Goal: Transaction & Acquisition: Purchase product/service

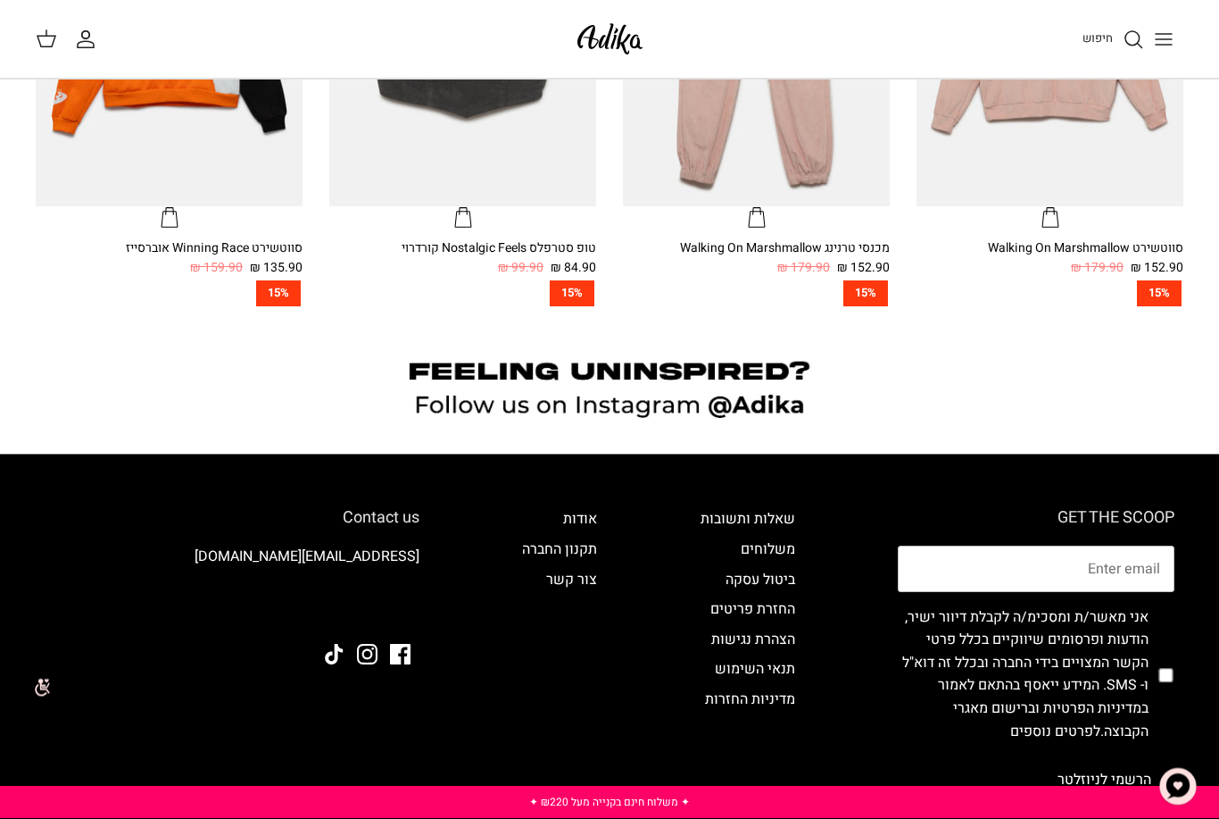
scroll to position [1280, 0]
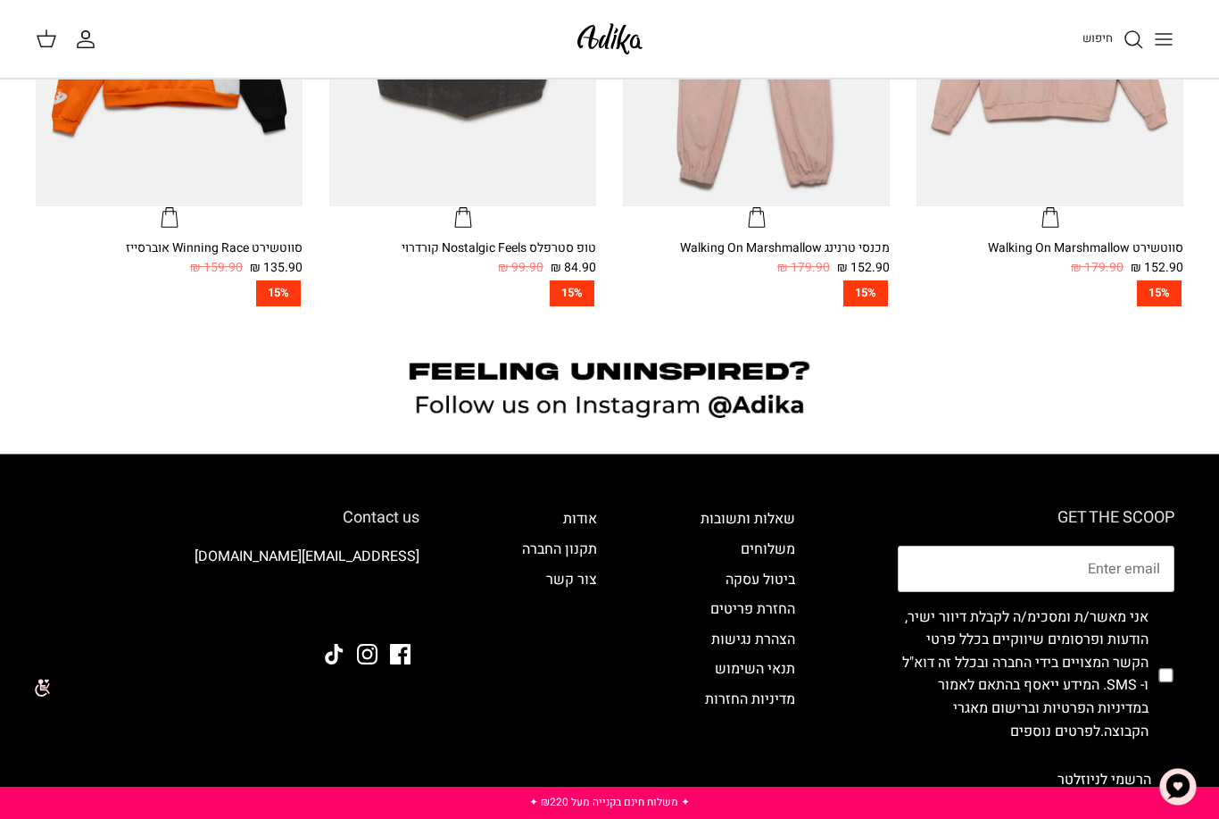
click at [1172, 31] on icon "Toggle menu" at bounding box center [1163, 39] width 21 height 21
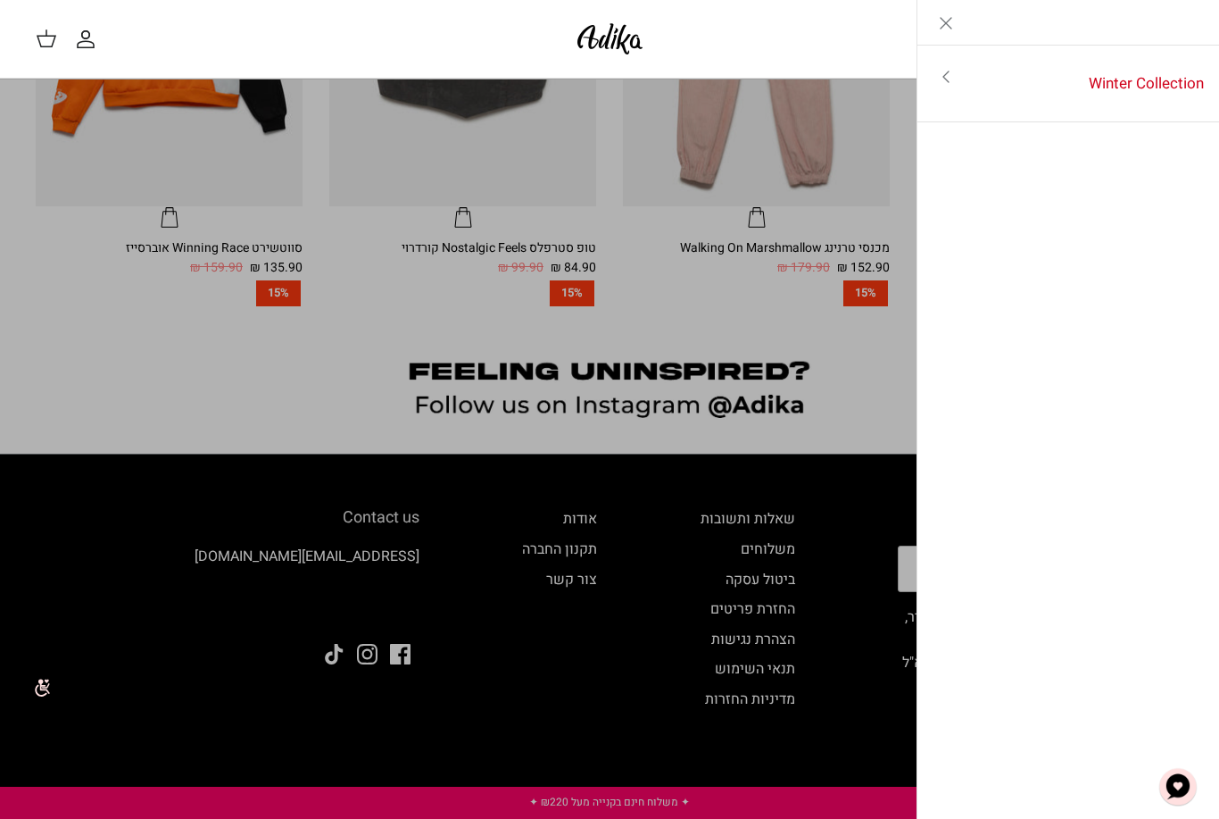
click at [1175, 80] on link "Winter Collection" at bounding box center [1097, 83] width 245 height 55
click at [1170, 71] on link "לכל הפריטים" at bounding box center [1069, 77] width 285 height 45
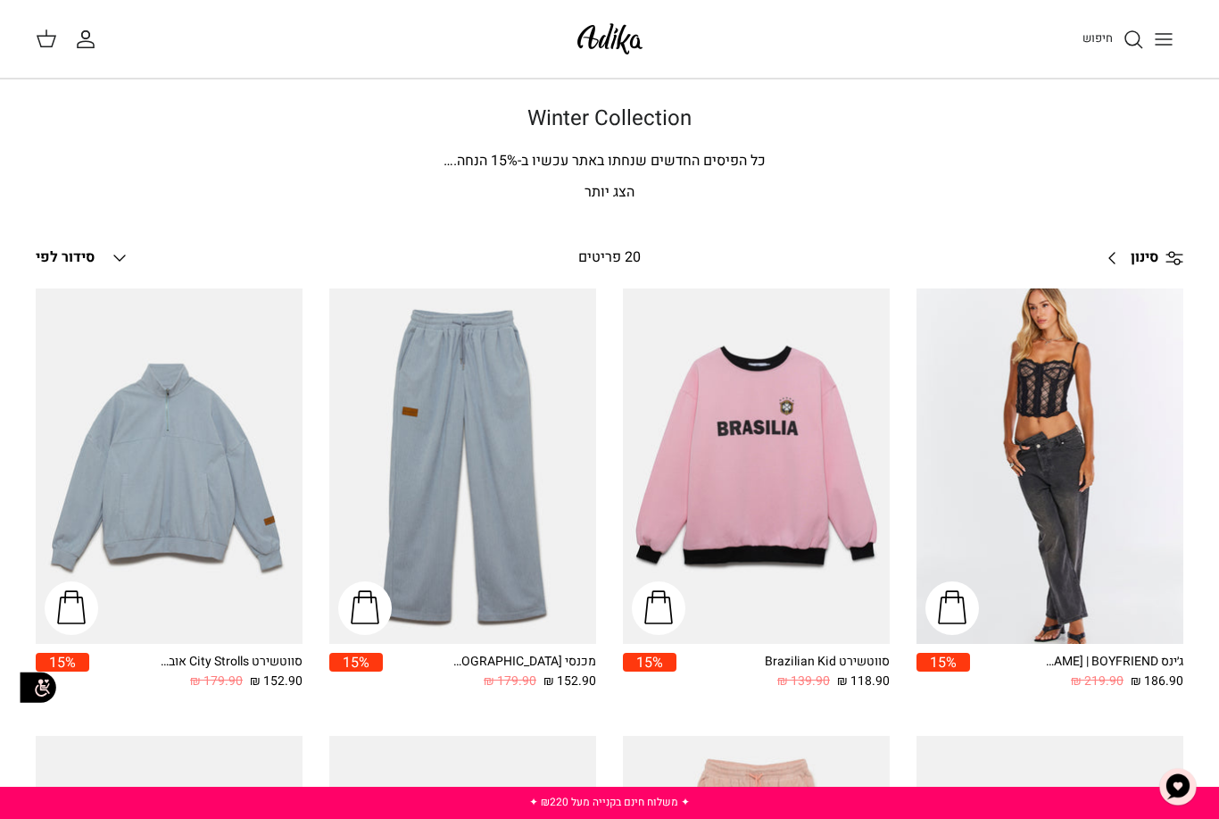
click at [556, 124] on h1 "Winter Collection" at bounding box center [610, 119] width 1148 height 26
click at [614, 58] on img at bounding box center [610, 39] width 76 height 42
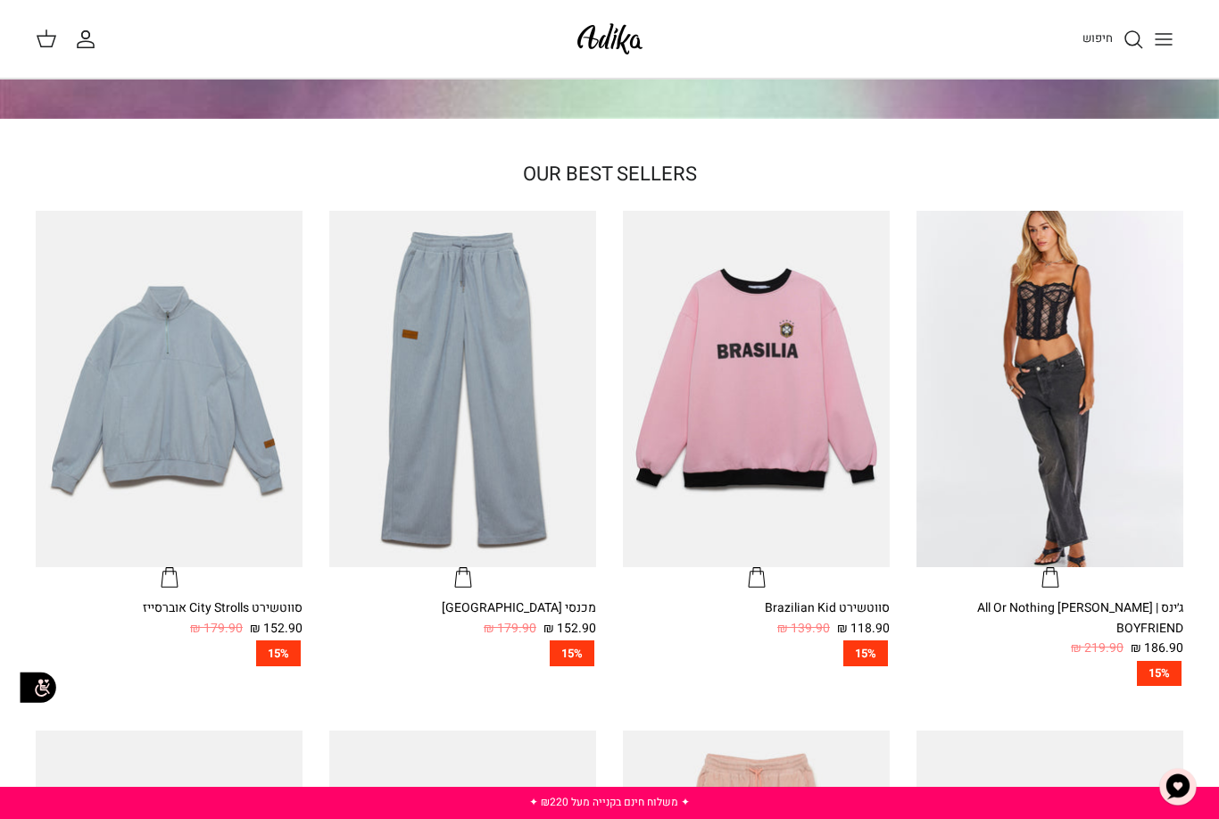
scroll to position [403, 0]
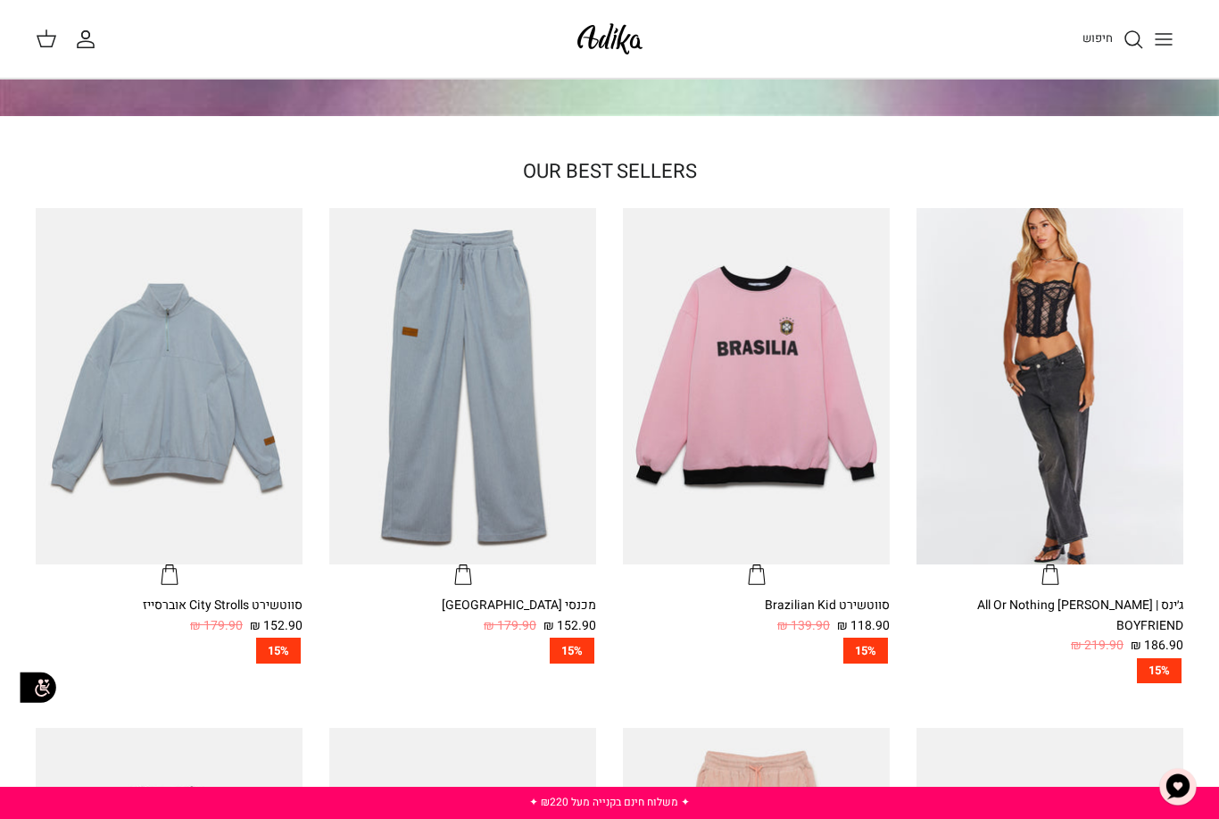
click at [1177, 41] on button "Toggle menu" at bounding box center [1163, 39] width 39 height 39
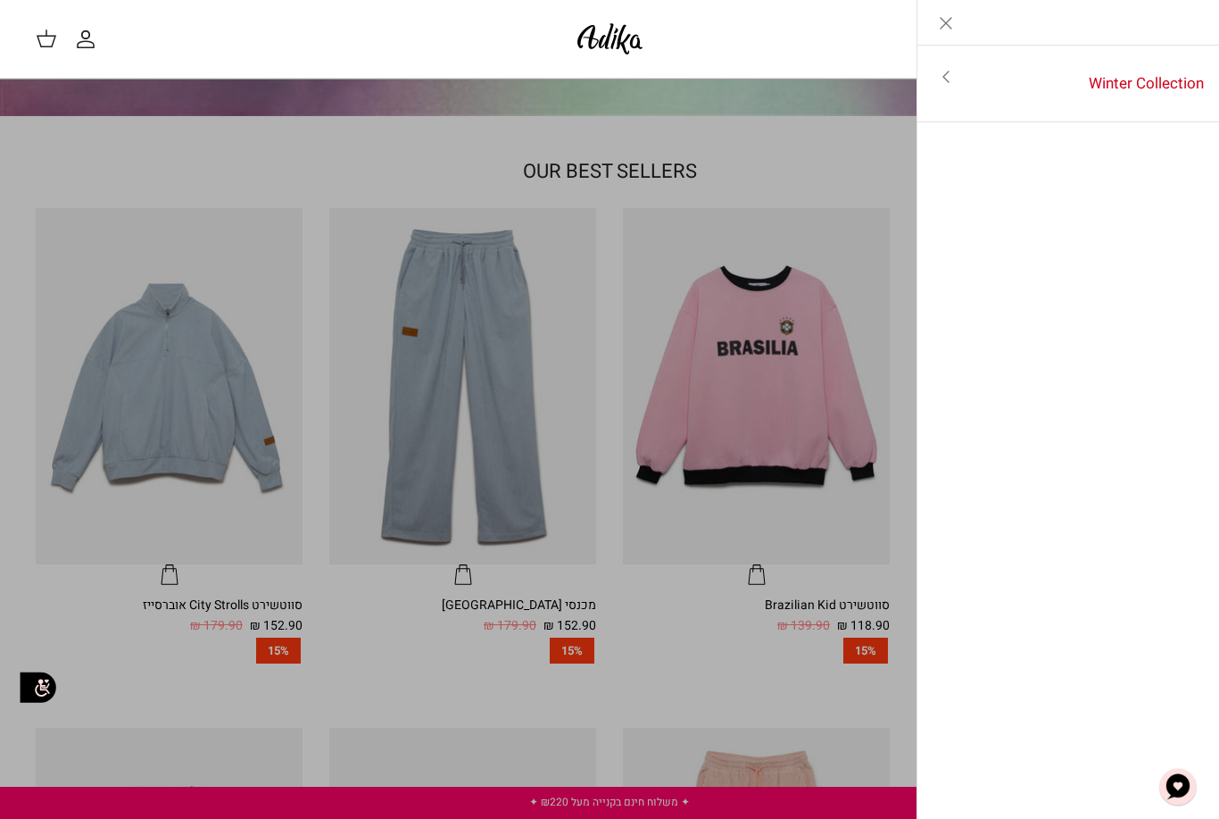
click at [1139, 76] on link "Winter Collection" at bounding box center [1097, 83] width 245 height 55
click at [1122, 76] on link "לכל הפריטים" at bounding box center [1069, 77] width 285 height 45
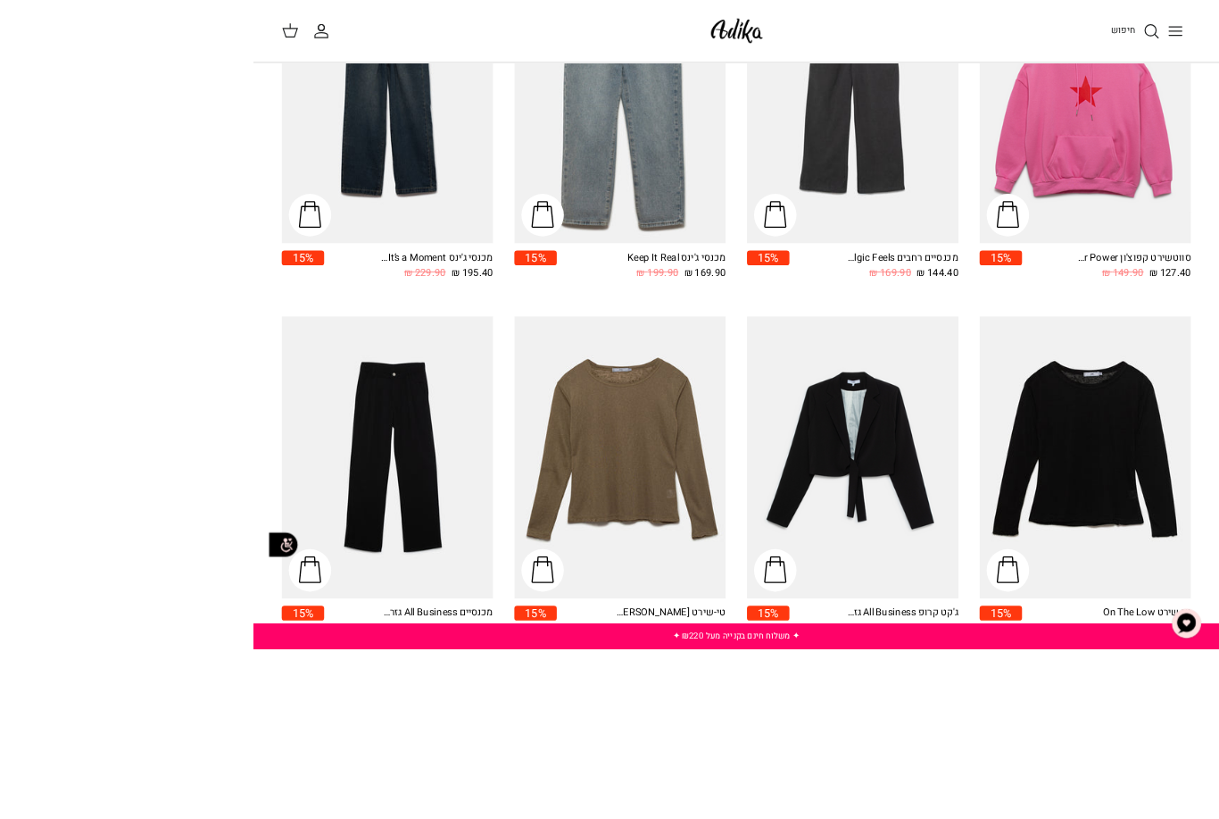
scroll to position [1763, 0]
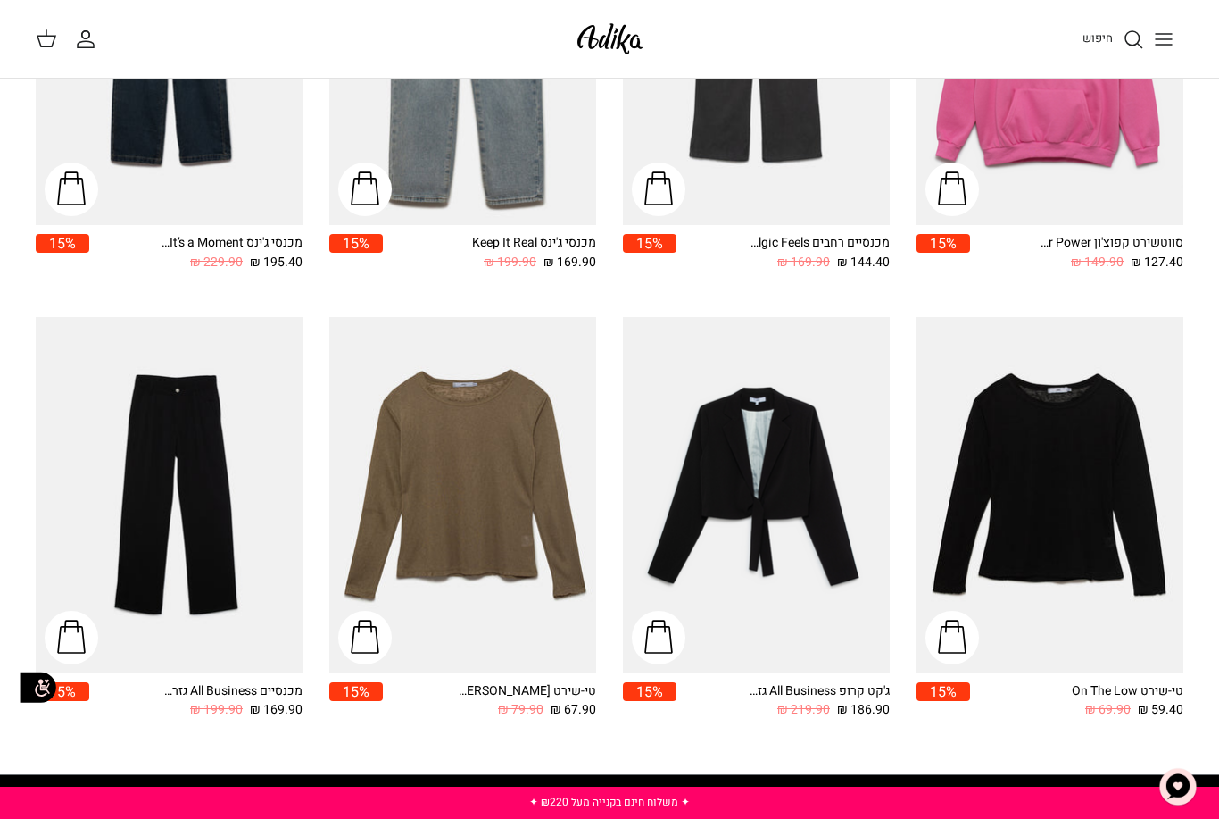
click at [151, 376] on img "מכנסיים All Business גזרה מחויטת" at bounding box center [169, 495] width 267 height 356
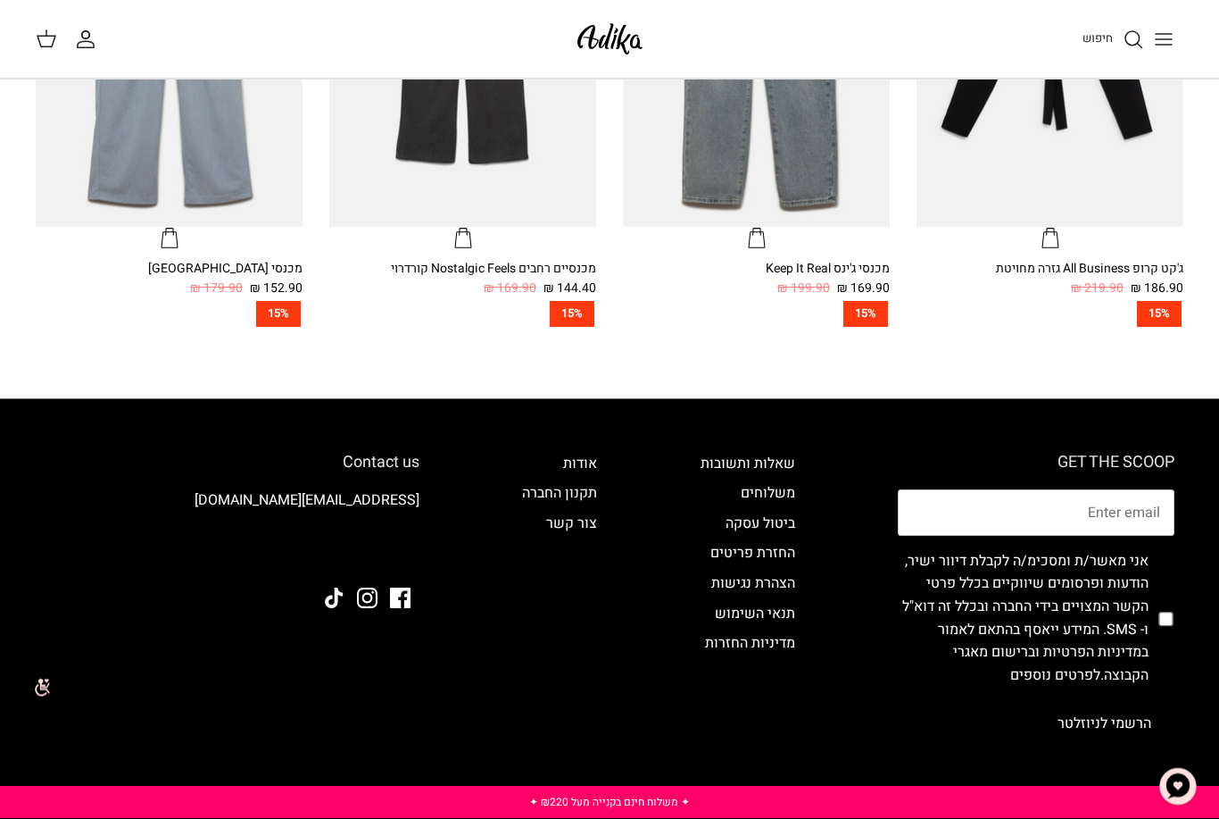
scroll to position [1583, 0]
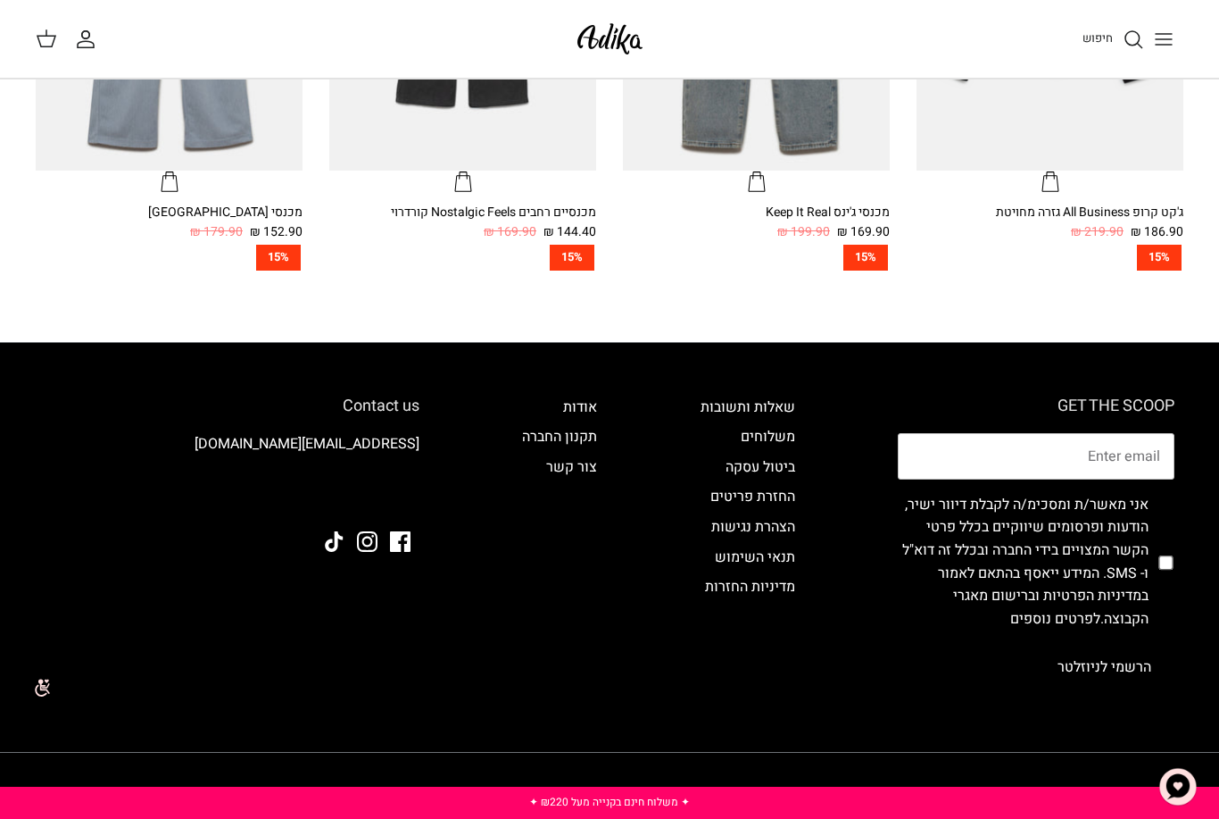
click at [706, 404] on link "שאלות ותשובות" at bounding box center [748, 406] width 95 height 21
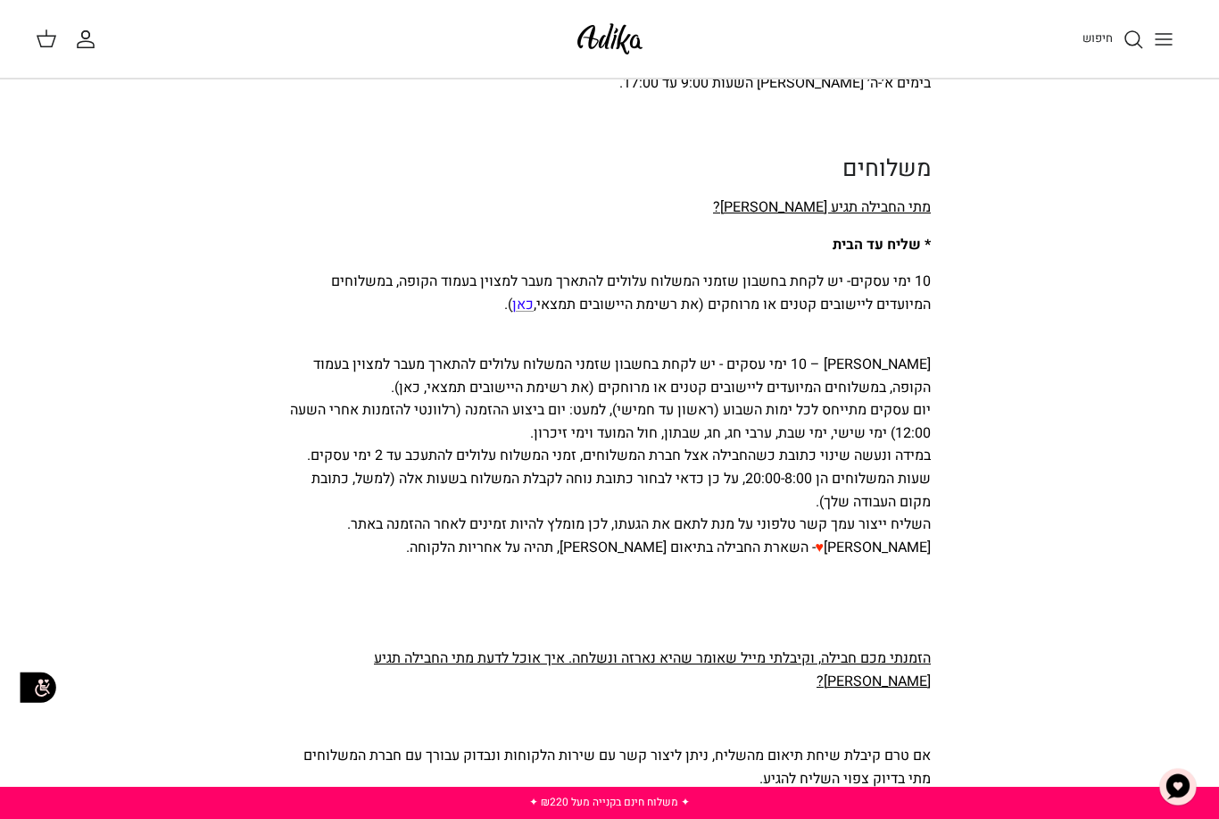
scroll to position [2268, 0]
